Goal: Task Accomplishment & Management: Use online tool/utility

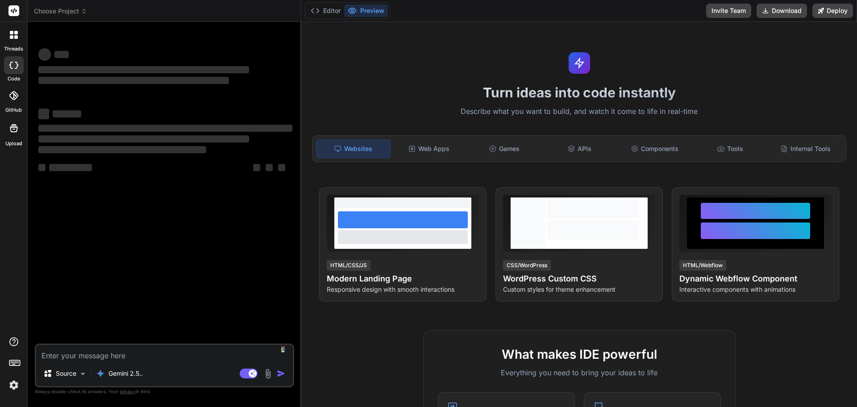
click at [139, 356] on textarea at bounding box center [164, 353] width 257 height 16
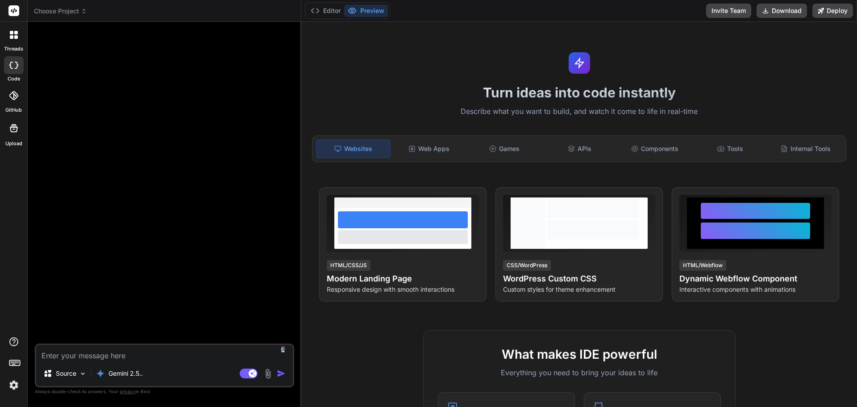
type textarea "x"
type textarea "I"
type textarea "x"
type textarea "I"
type textarea "x"
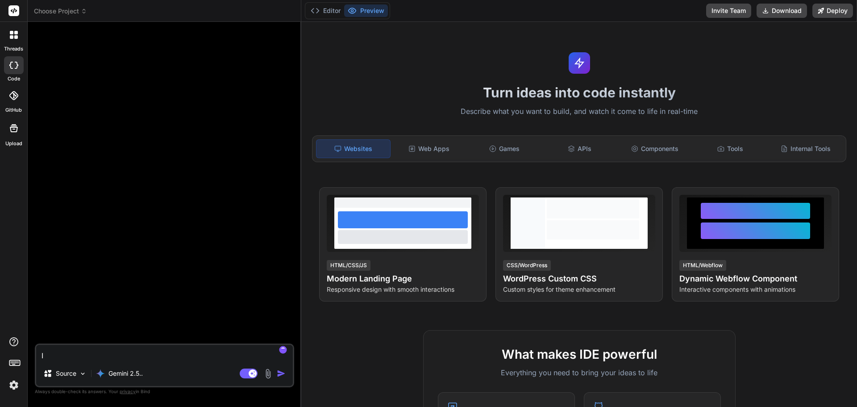
type textarea "I n"
type textarea "x"
type textarea "I ne"
type textarea "x"
type textarea "I nee"
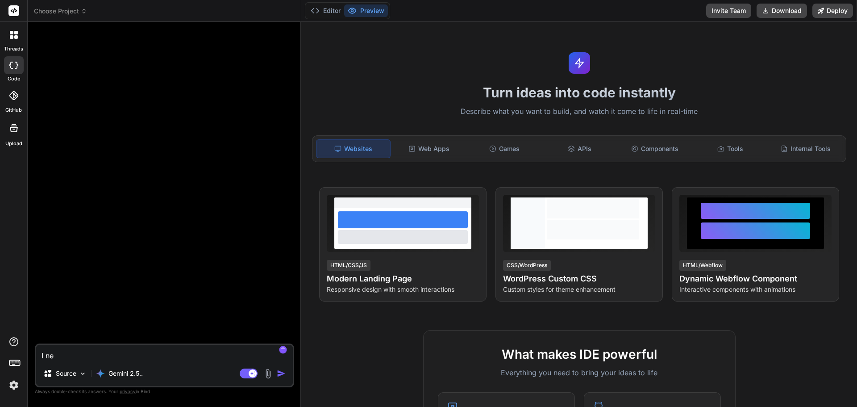
type textarea "x"
type textarea "I need"
type textarea "x"
type textarea "I need"
type textarea "x"
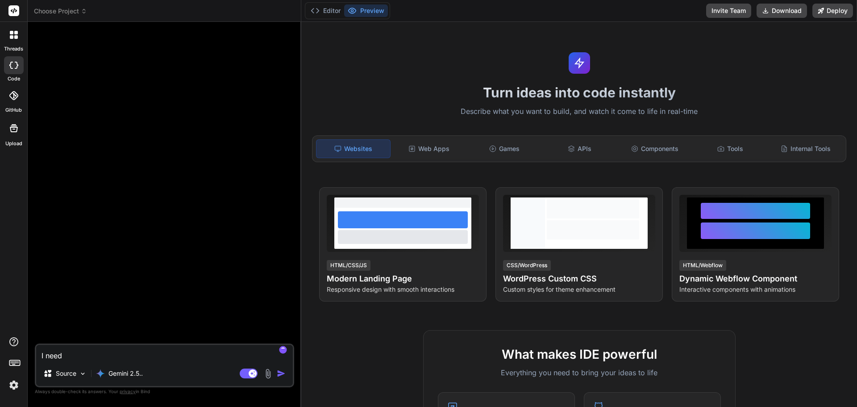
type textarea "I need y"
type textarea "x"
type textarea "I need yo"
type textarea "x"
type textarea "I need you"
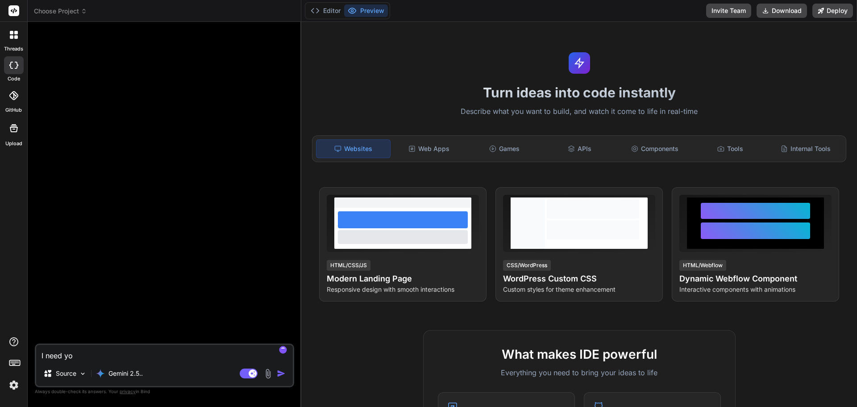
type textarea "x"
type textarea "I need you"
type textarea "x"
type textarea "I need you t"
type textarea "x"
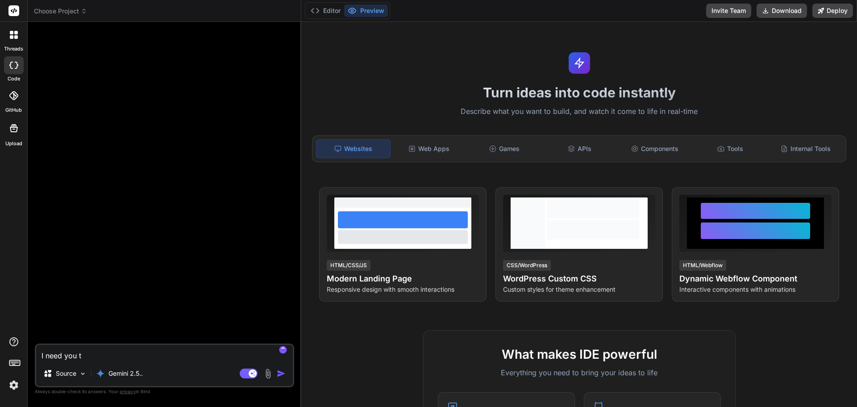
type textarea "I need you to"
type textarea "x"
type textarea "I need you to"
type textarea "x"
type textarea "I need you to c"
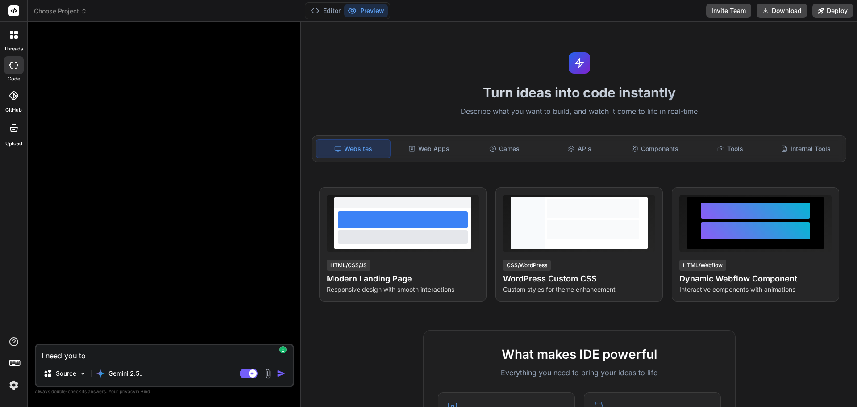
type textarea "x"
type textarea "I need you to cr"
type textarea "x"
type textarea "I need you to cre"
type textarea "x"
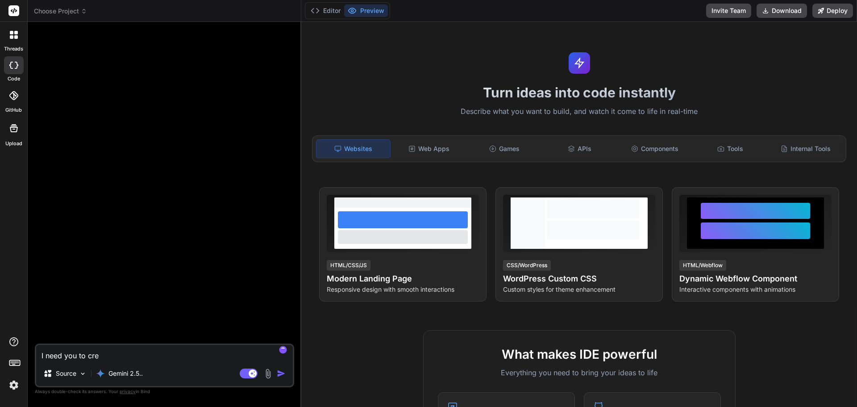
type textarea "I need you to crea"
type textarea "x"
type textarea "I need you to creat"
type textarea "x"
type textarea "I need you to create"
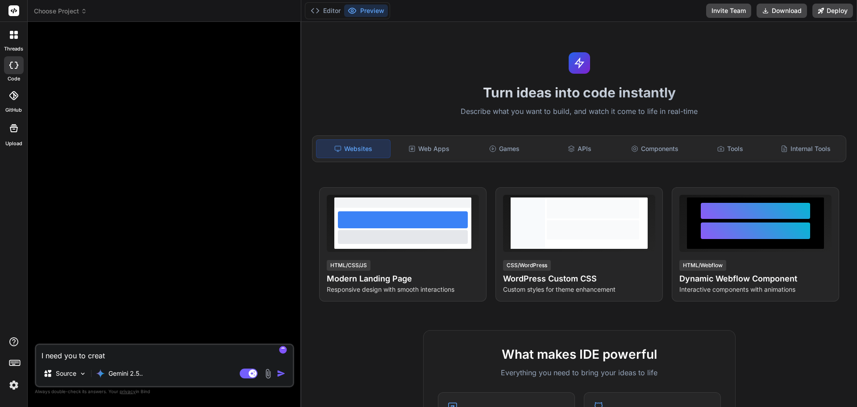
type textarea "x"
type textarea "I need you to create"
type textarea "x"
type textarea "I need you to create m"
type textarea "x"
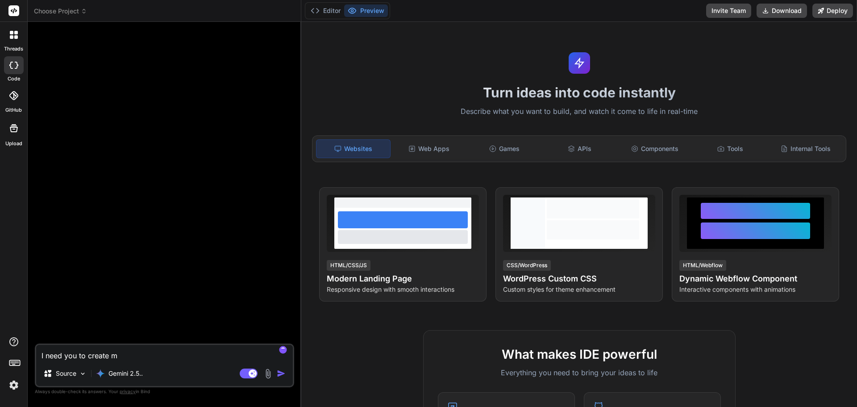
type textarea "I need you to create me"
type textarea "x"
type textarea "I need you to create me"
type textarea "x"
type textarea "I need you to create me a"
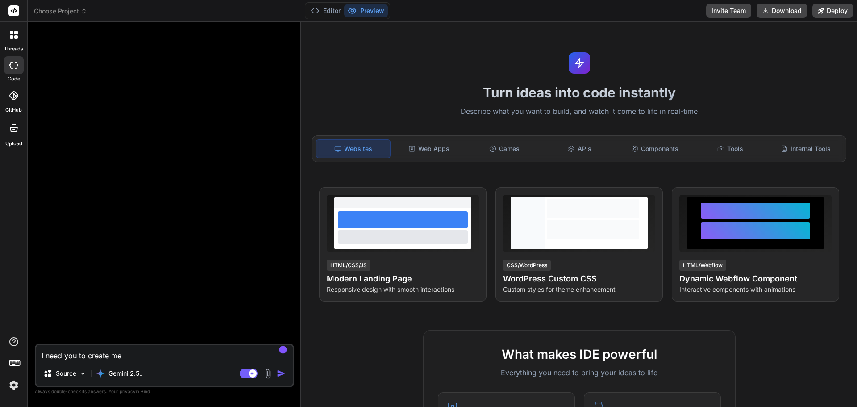
type textarea "x"
type textarea "I need you to create me a"
type textarea "x"
type textarea "I need you to create me a w"
type textarea "x"
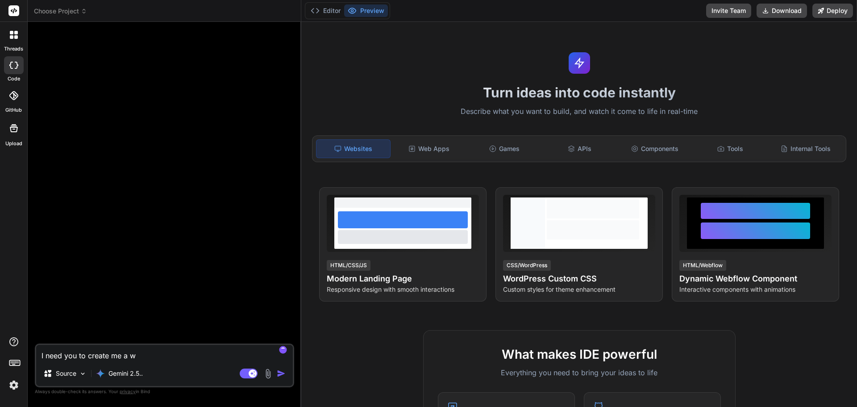
type textarea "I need you to create me a we"
type textarea "x"
type textarea "I need you to create me a web"
type textarea "x"
type textarea "I need you to create me a webs"
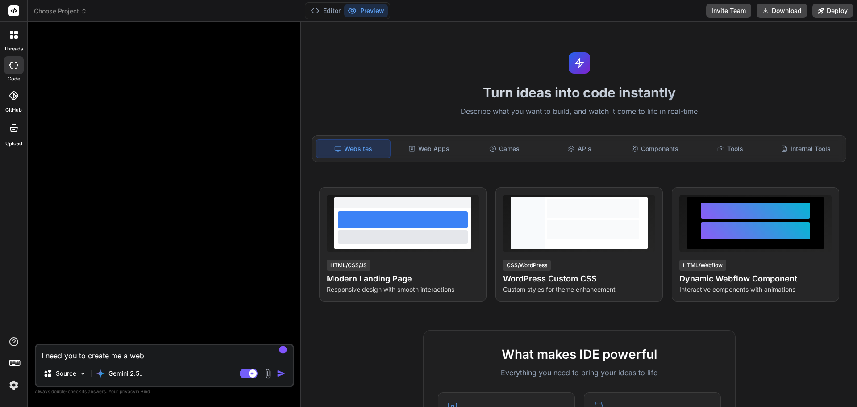
type textarea "x"
type textarea "I need you to create me a websi"
type textarea "x"
type textarea "I need you to create me a websit"
type textarea "x"
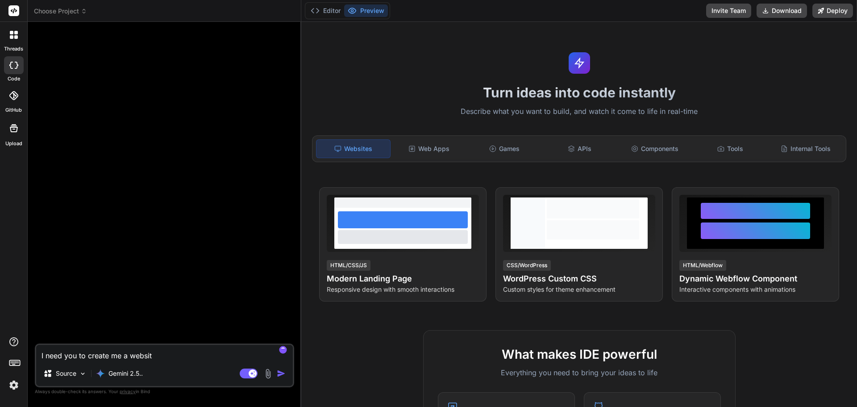
type textarea "I need you to create me a website"
type textarea "x"
drag, startPoint x: 157, startPoint y: 356, endPoint x: 38, endPoint y: 353, distance: 119.2
click at [38, 353] on textarea "I need you to create me a website" at bounding box center [164, 353] width 257 height 16
type textarea "I need you to create me a website"
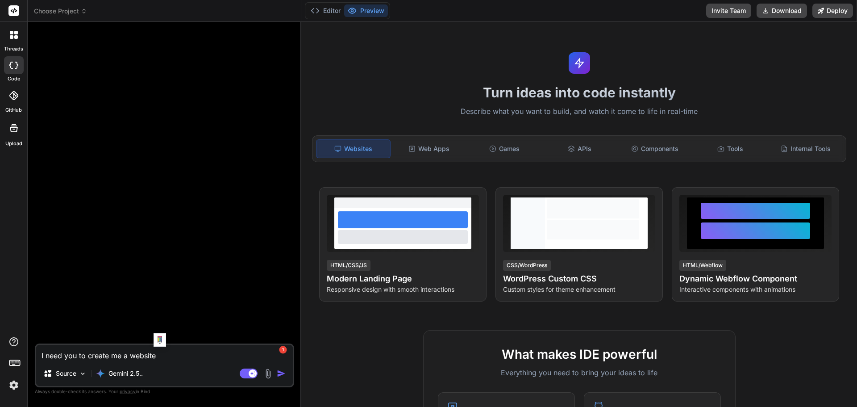
type textarea "x"
paste textarea "92780fe0-7a66-3f08-bad9-826f9374d4c9"
type textarea "92780fe0-7a66-3f08-bad9-826f9374d4c9"
type textarea "x"
drag, startPoint x: 197, startPoint y: 351, endPoint x: 33, endPoint y: 355, distance: 163.8
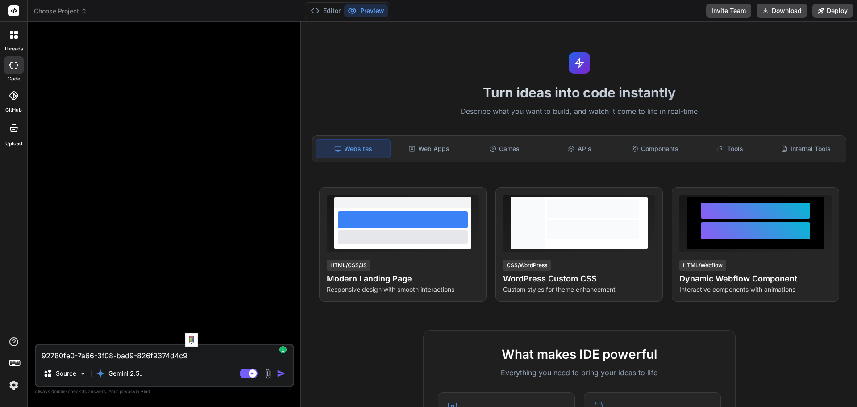
click at [33, 355] on div "Bind AI Web Search Created with Pixso. Code Generator 92780fe0-7a66-3f08-bad9-8…" at bounding box center [165, 214] width 274 height 384
type textarea "x"
paste textarea "Create a professional dog grooming website for a business located in [GEOGRAPHI…"
type textarea "Create a professional dog grooming website for a business located in [GEOGRAPHI…"
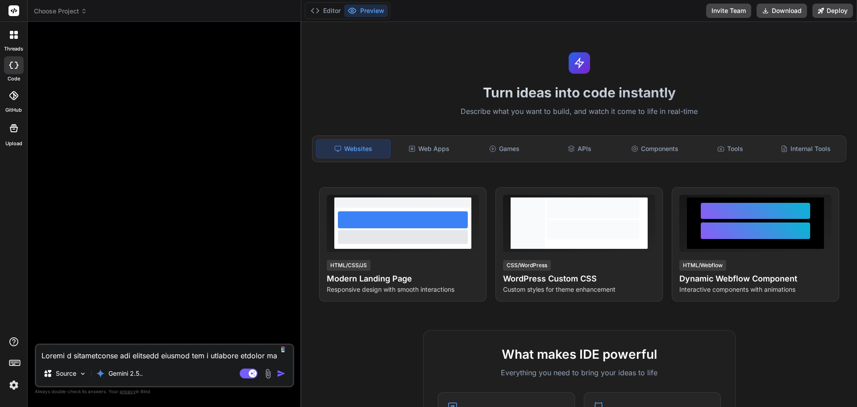
scroll to position [826, 0]
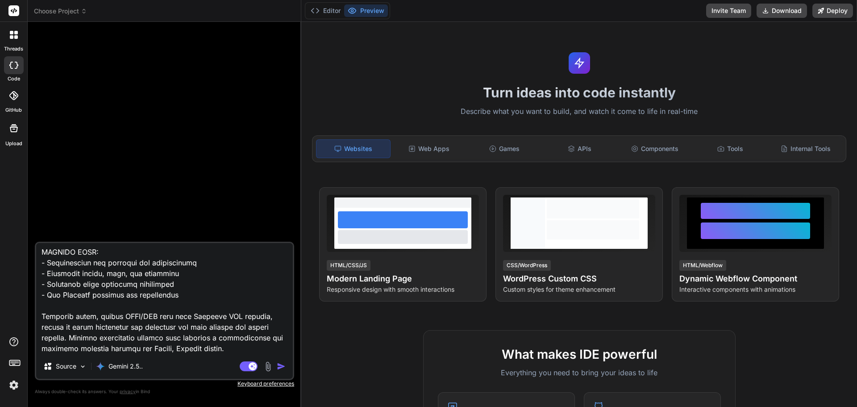
type textarea "x"
type textarea "Create a professional dog grooming website for a business located in [GEOGRAPHI…"
click at [280, 367] on img "button" at bounding box center [281, 365] width 9 height 9
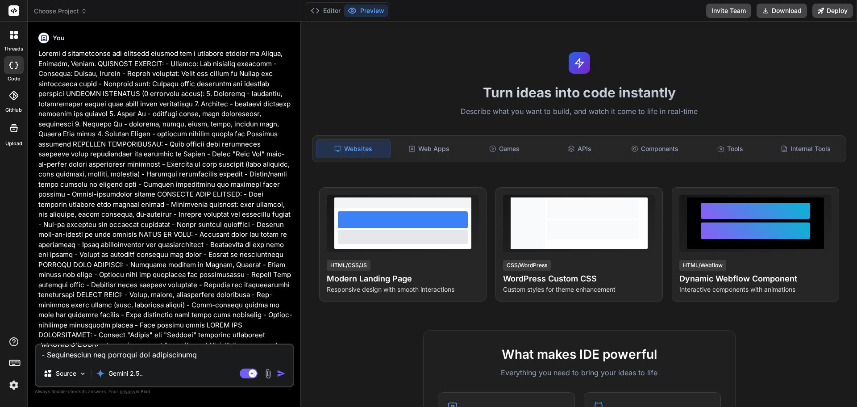
scroll to position [0, 0]
click at [278, 375] on img "button" at bounding box center [281, 373] width 9 height 9
click at [284, 374] on img "button" at bounding box center [281, 373] width 9 height 9
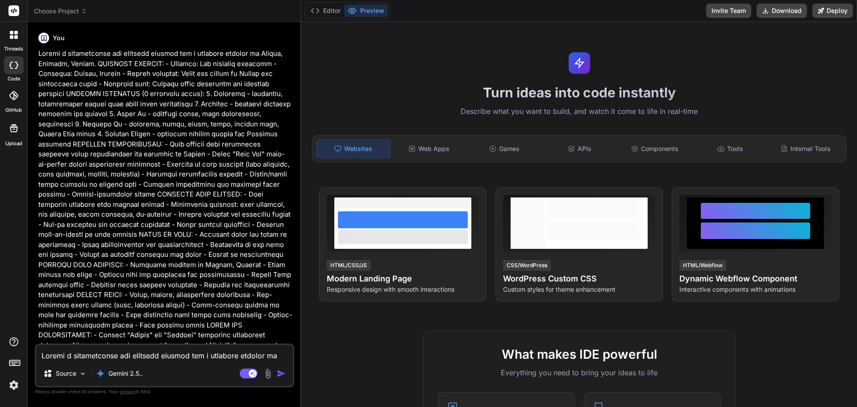
click at [284, 374] on img "button" at bounding box center [281, 373] width 9 height 9
click at [177, 349] on textarea at bounding box center [164, 353] width 257 height 16
click at [74, 375] on p "Source" at bounding box center [66, 373] width 21 height 9
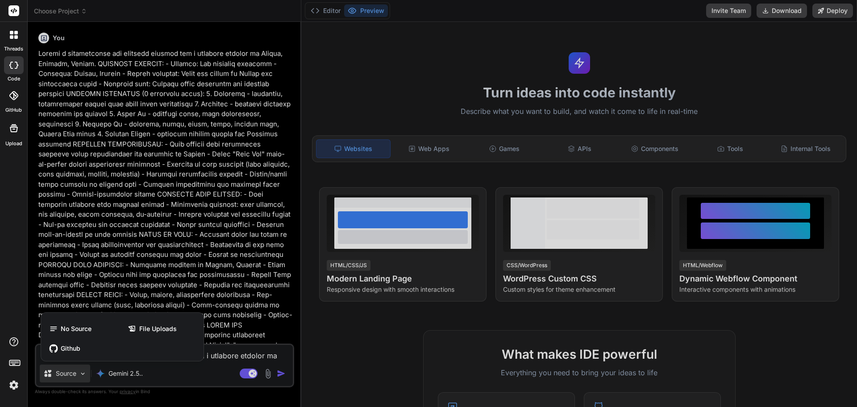
click at [182, 368] on div at bounding box center [428, 203] width 857 height 407
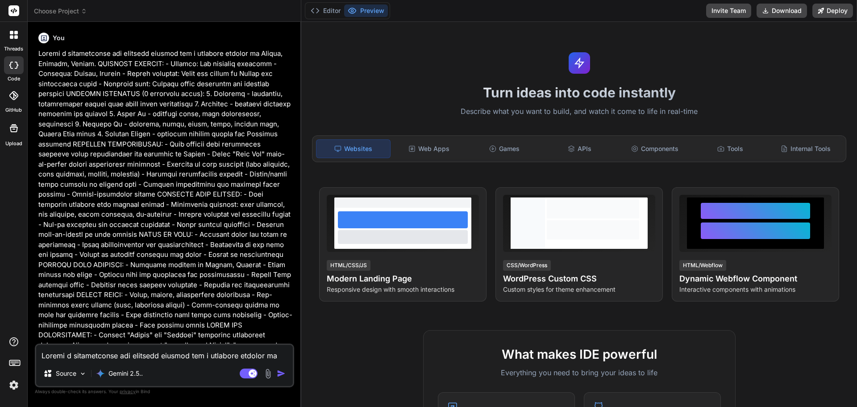
click at [98, 361] on div "Source Gemini 2.5.. Agent Mode. When this toggle is activated, AI automatically…" at bounding box center [164, 365] width 259 height 44
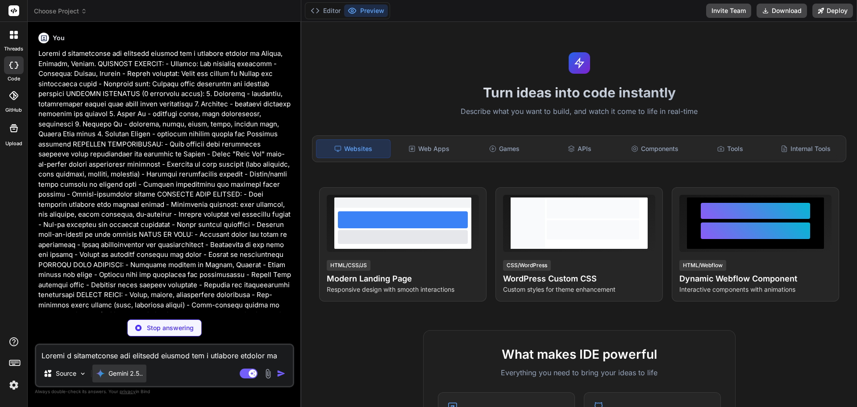
click at [119, 374] on p "Gemini 2.5.." at bounding box center [125, 373] width 34 height 9
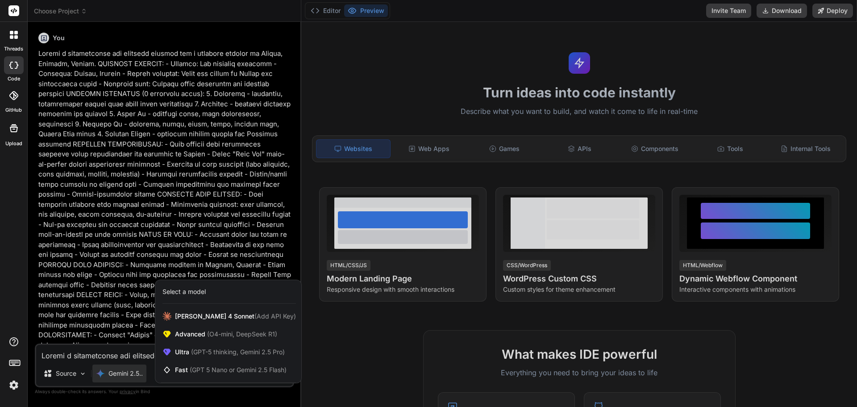
click at [115, 359] on div at bounding box center [428, 203] width 857 height 407
type textarea "x"
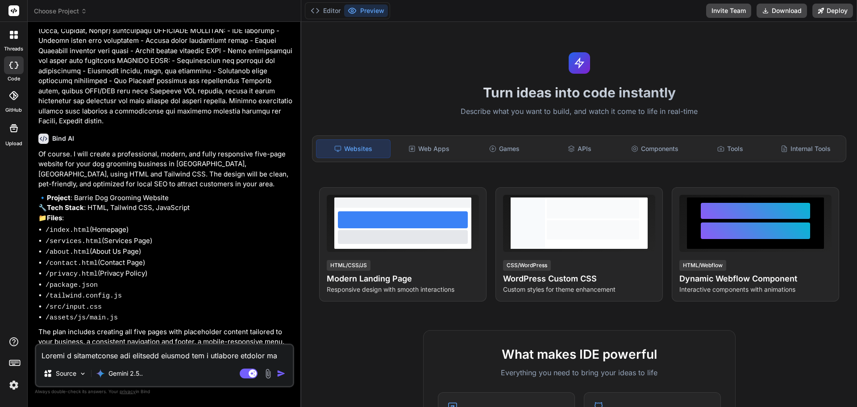
scroll to position [345, 0]
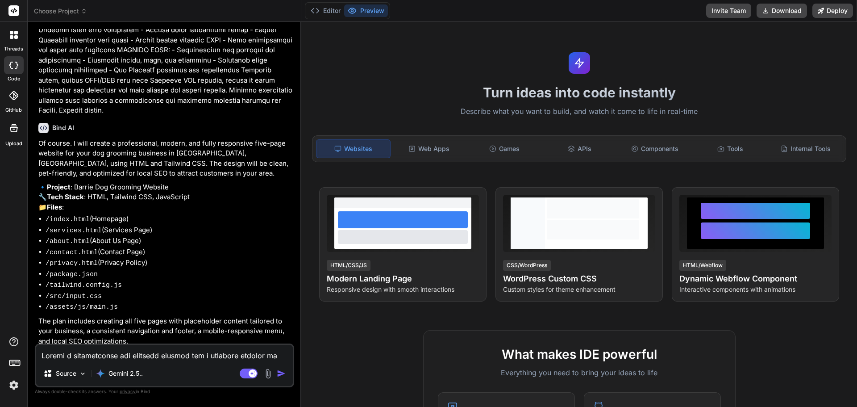
click at [182, 352] on textarea at bounding box center [164, 353] width 257 height 16
type textarea "Y"
type textarea "x"
type textarea "Ye"
type textarea "x"
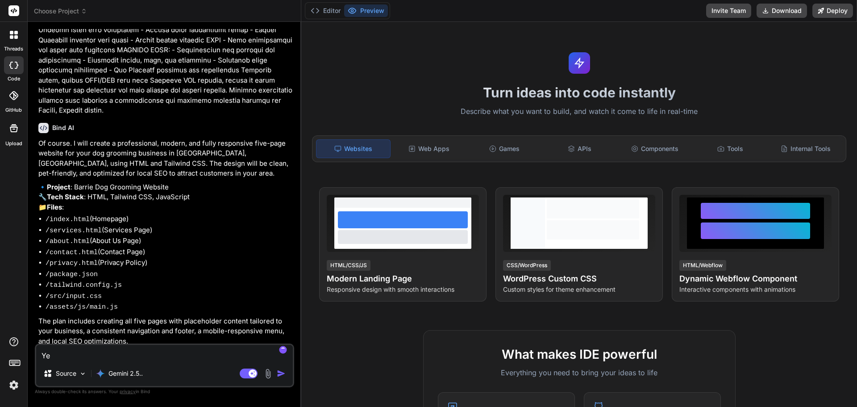
type textarea "Yes"
type textarea "x"
type textarea "Yes,"
type textarea "x"
type textarea "Yes,"
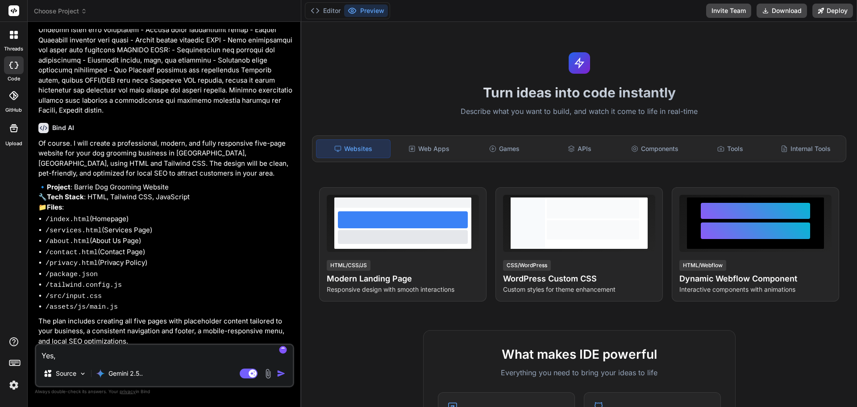
type textarea "x"
type textarea "Yes, p"
type textarea "x"
type textarea "Yes, pl"
type textarea "x"
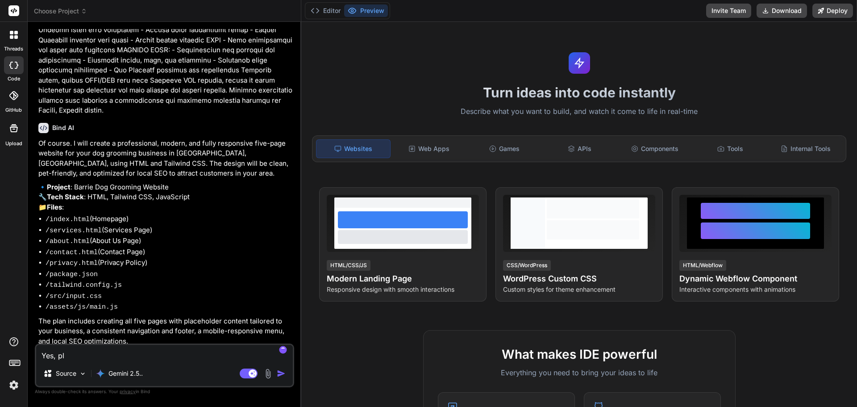
type textarea "Yes, ple"
type textarea "x"
type textarea "Yes, plea"
type textarea "x"
type textarea "Yes, pleas"
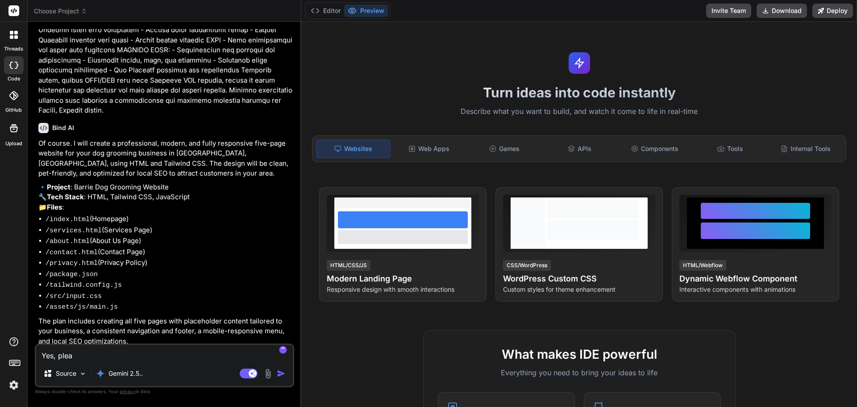
type textarea "x"
type textarea "Yes, please"
type textarea "x"
type textarea "Yes, please"
type textarea "x"
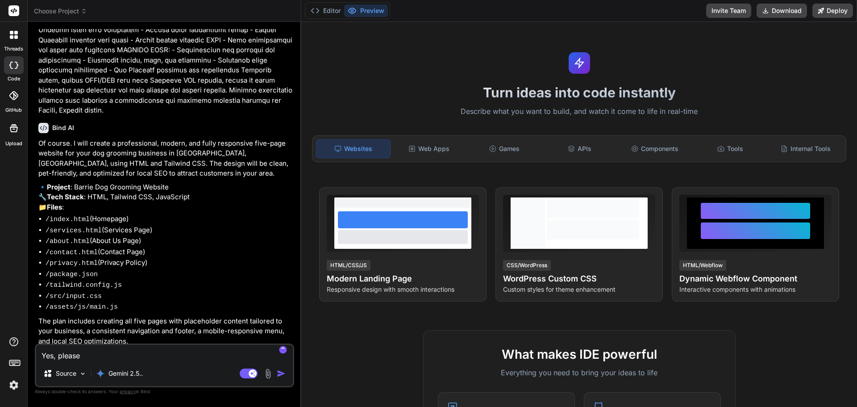
type textarea "Yes, please g"
type textarea "x"
type textarea "Yes, please go"
type textarea "x"
type textarea "Yes, please go"
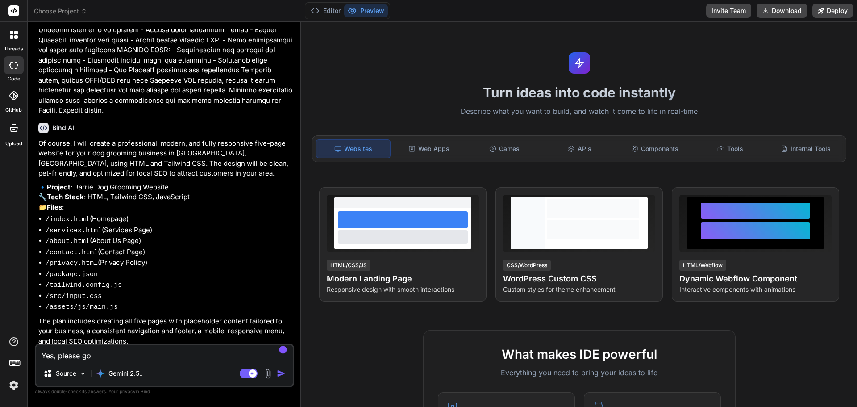
type textarea "x"
type textarea "Yes, please go a"
type textarea "x"
type textarea "Yes, please go ah"
type textarea "x"
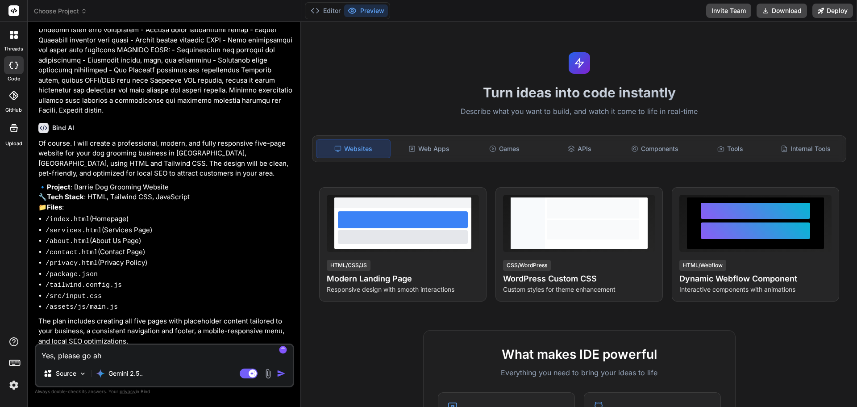
type textarea "Yes, please go ahe"
type textarea "x"
type textarea "Yes, please go ahea"
type textarea "x"
type textarea "Yes, please go ahead"
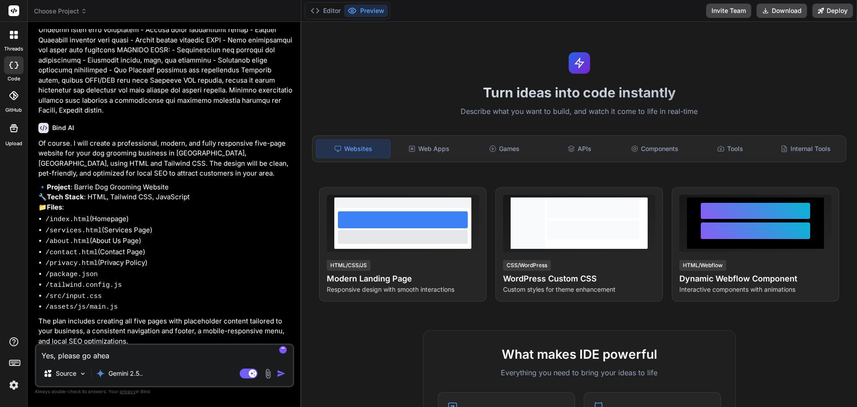
type textarea "x"
type textarea "Yes, please go ahead"
type textarea "x"
type textarea "Yes, please go ahead a"
type textarea "x"
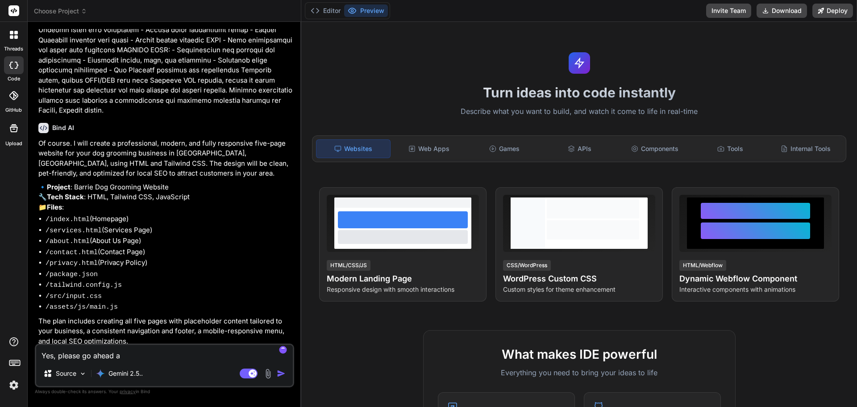
type textarea "Yes, please go ahead an"
type textarea "x"
type textarea "Yes, please go ahead and"
type textarea "x"
type textarea "Yes, please go ahead and"
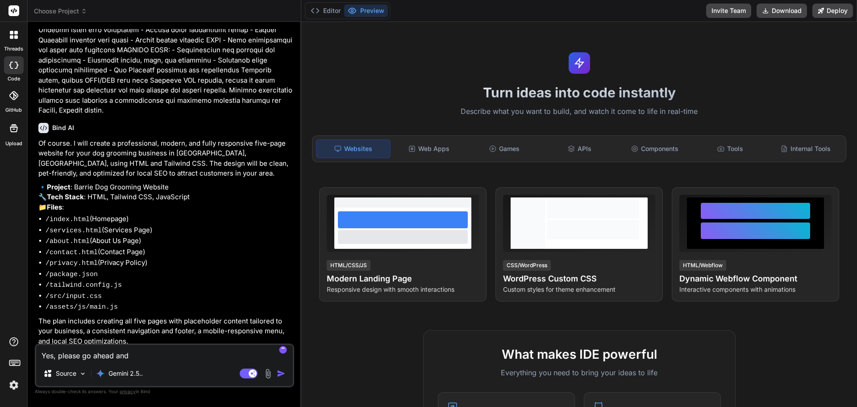
type textarea "x"
type textarea "Yes, please go ahead and g"
type textarea "x"
type textarea "Yes, please go ahead and ge"
type textarea "x"
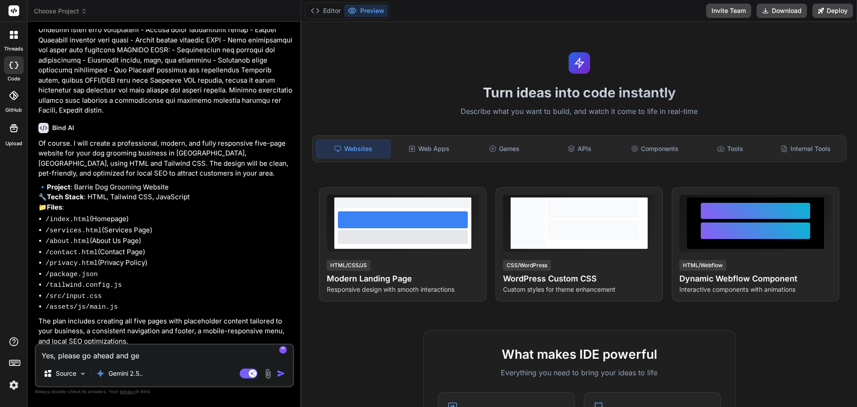
type textarea "Yes, please go ahead and gen"
type textarea "x"
type textarea "Yes, please go ahead and gene"
type textarea "x"
type textarea "Yes, please go ahead and gener"
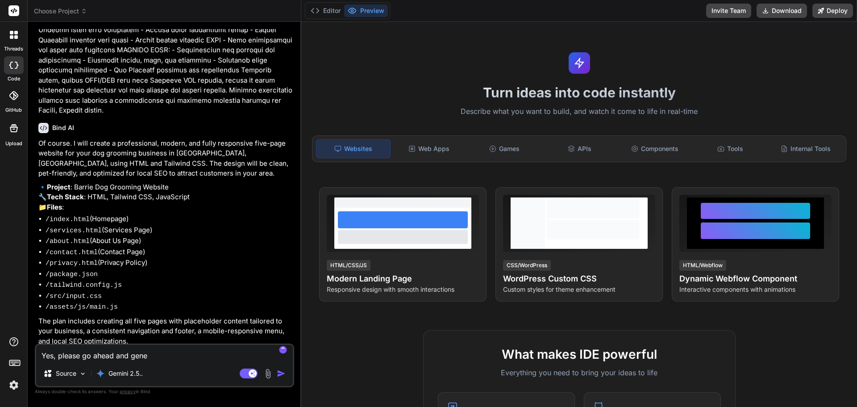
type textarea "x"
type textarea "Yes, please go ahead and genera"
type textarea "x"
type textarea "Yes, please go ahead and generat"
type textarea "x"
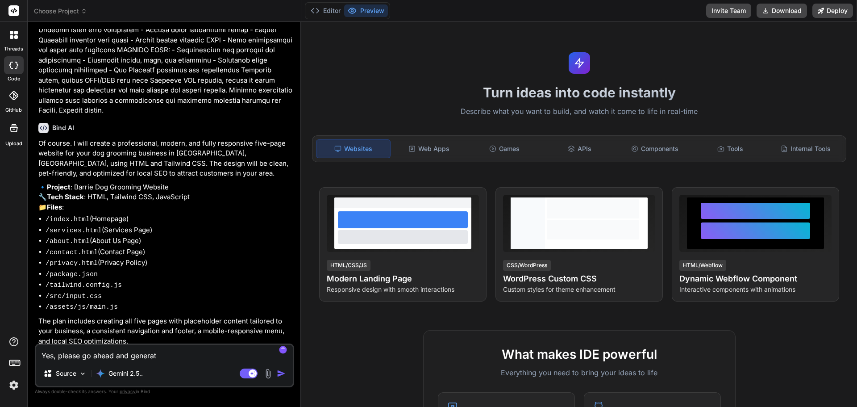
type textarea "Yes, please go ahead and generate"
type textarea "x"
type textarea "Yes, please go ahead and generate"
type textarea "x"
type textarea "Yes, please go ahead and generate t"
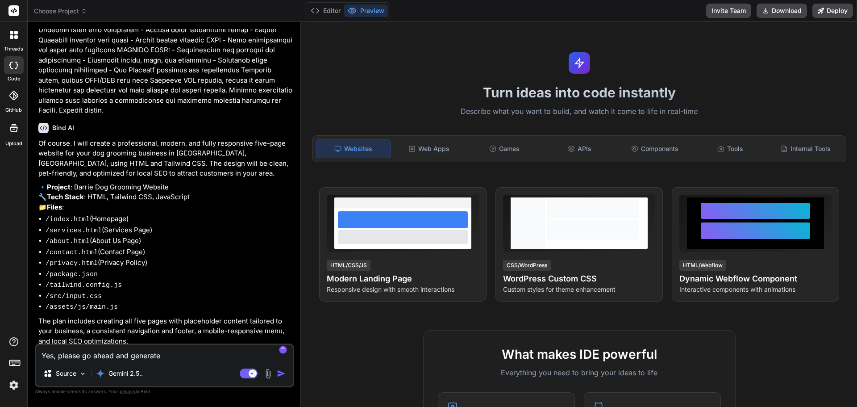
type textarea "x"
type textarea "Yes, please go ahead and generate th"
type textarea "x"
type textarea "Yes, please go ahead and generate thi"
type textarea "x"
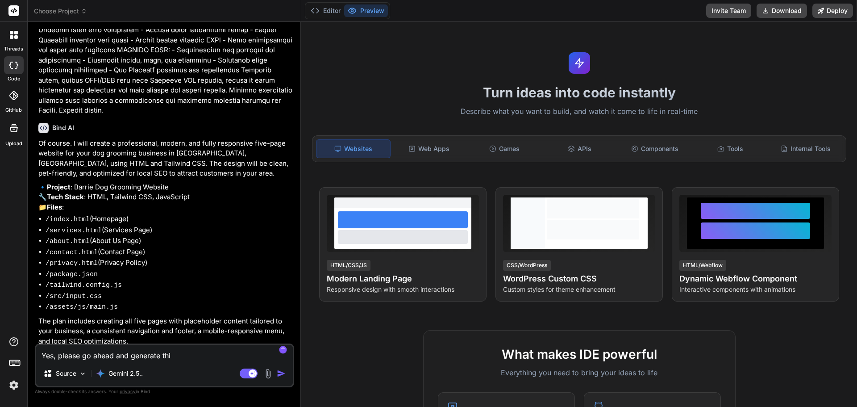
type textarea "Yes, please go ahead and generate this"
type textarea "x"
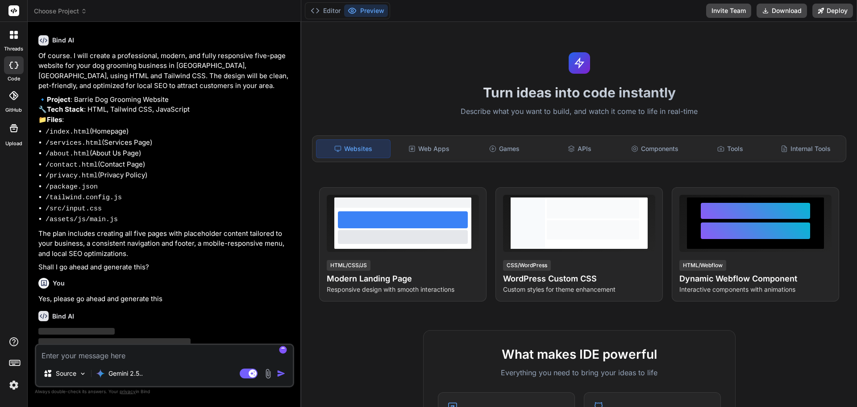
scroll to position [438, 0]
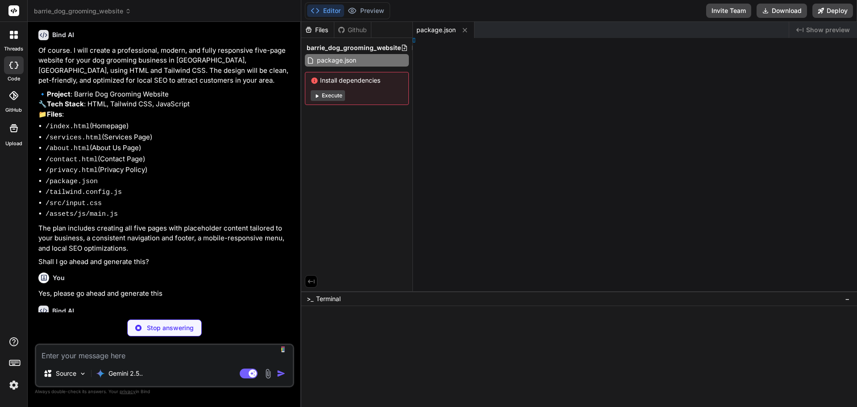
type textarea "x"
type textarea "ilities;"
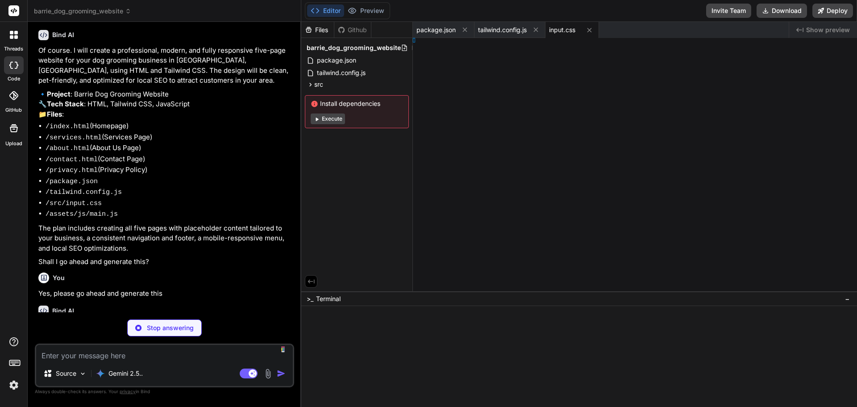
type textarea "x"
type textarea ";"
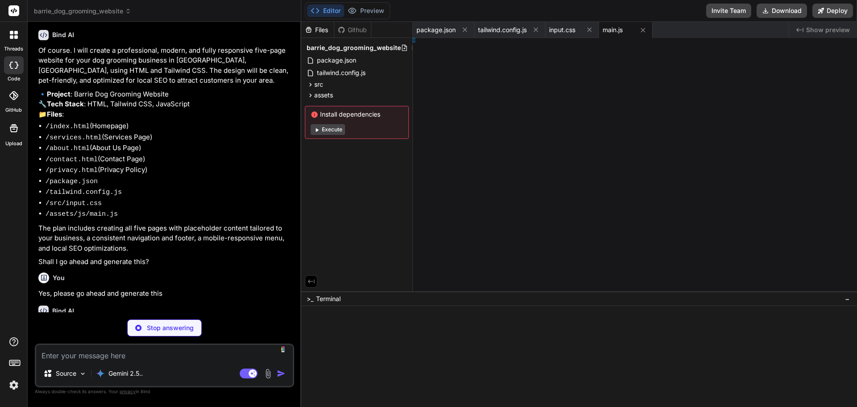
type textarea "x"
type textarea "html>"
type textarea "x"
type textarea "y> </html>"
type textarea "x"
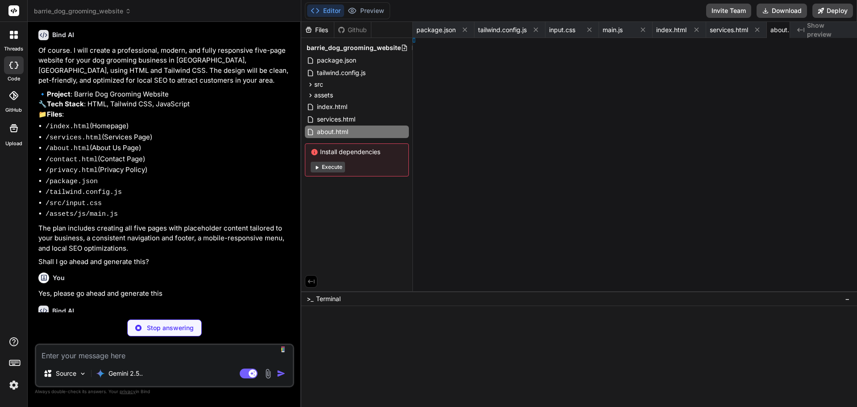
type textarea "x"
type textarea "l>"
type textarea "x"
type textarea "> </html>"
type textarea "x"
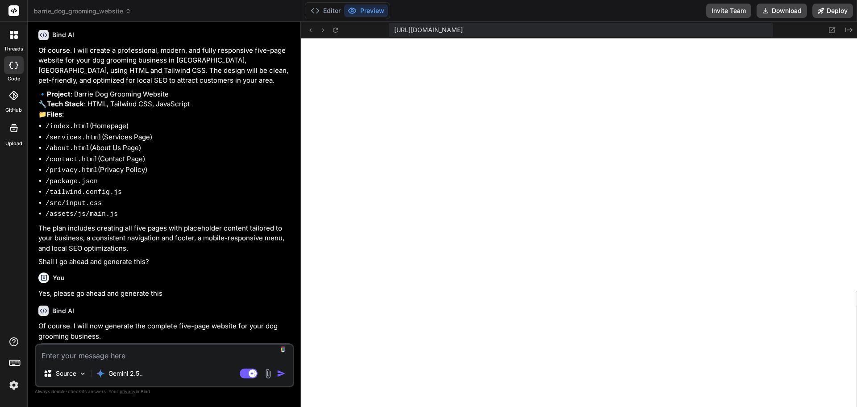
type textarea "</div> <div class="mt-8 border-t border-gray-700 pt-4 text-center text-sm text-…"
click at [361, 16] on button "Preview" at bounding box center [366, 10] width 44 height 12
type textarea "x"
